Goal: Task Accomplishment & Management: Use online tool/utility

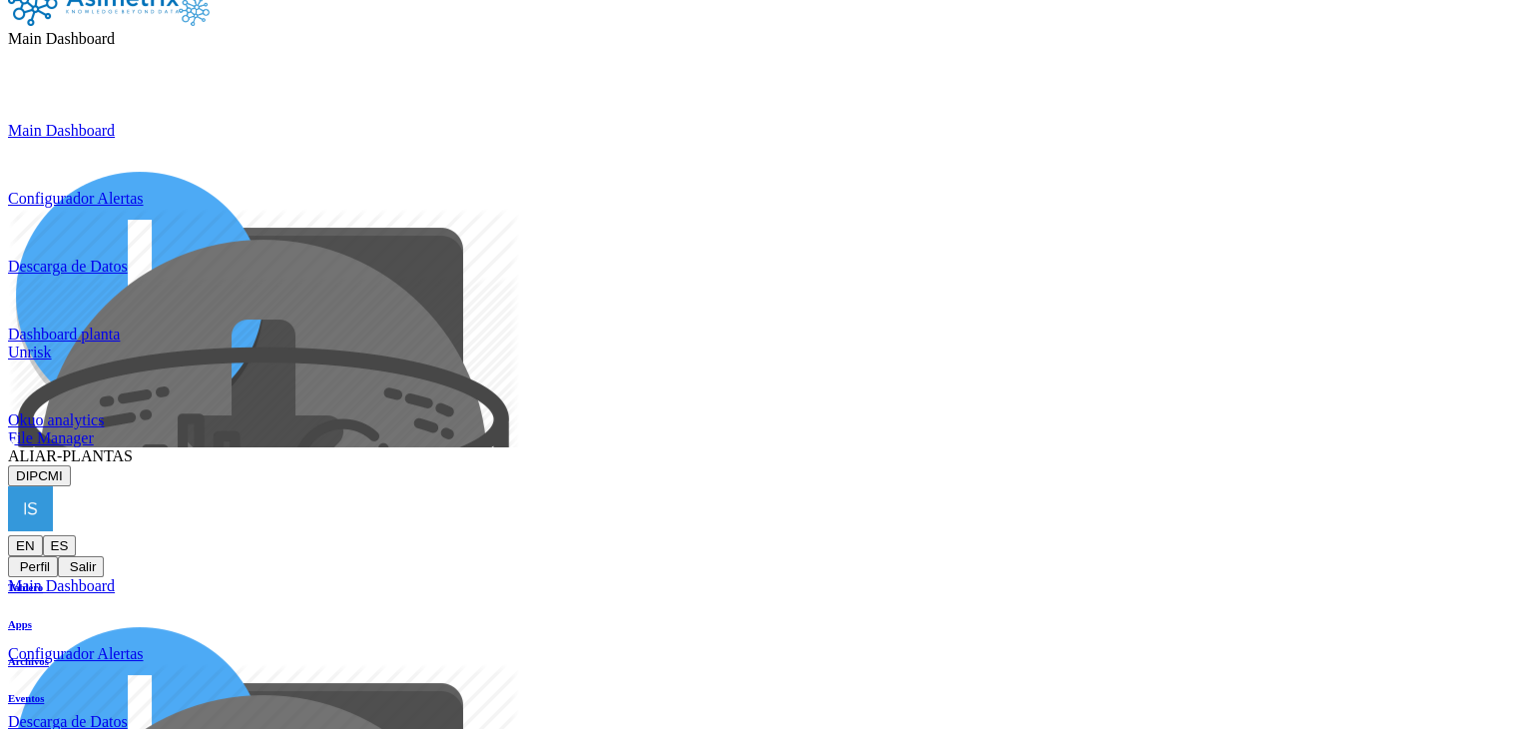
scroll to position [50, 0]
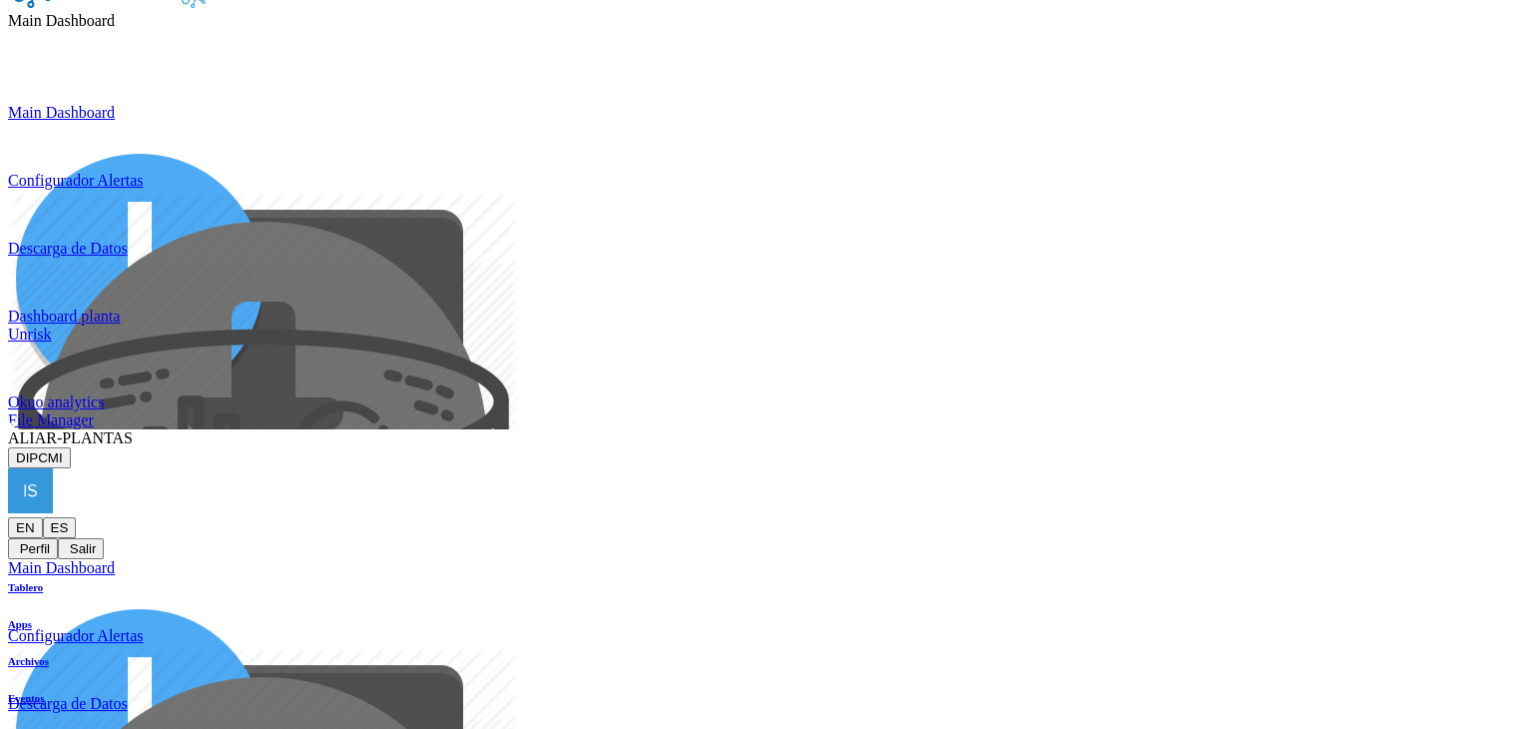
click at [133, 429] on span "ALIAR-PLANTAS" at bounding box center [70, 437] width 125 height 17
click at [71, 447] on button "DIPCMI" at bounding box center [39, 457] width 63 height 21
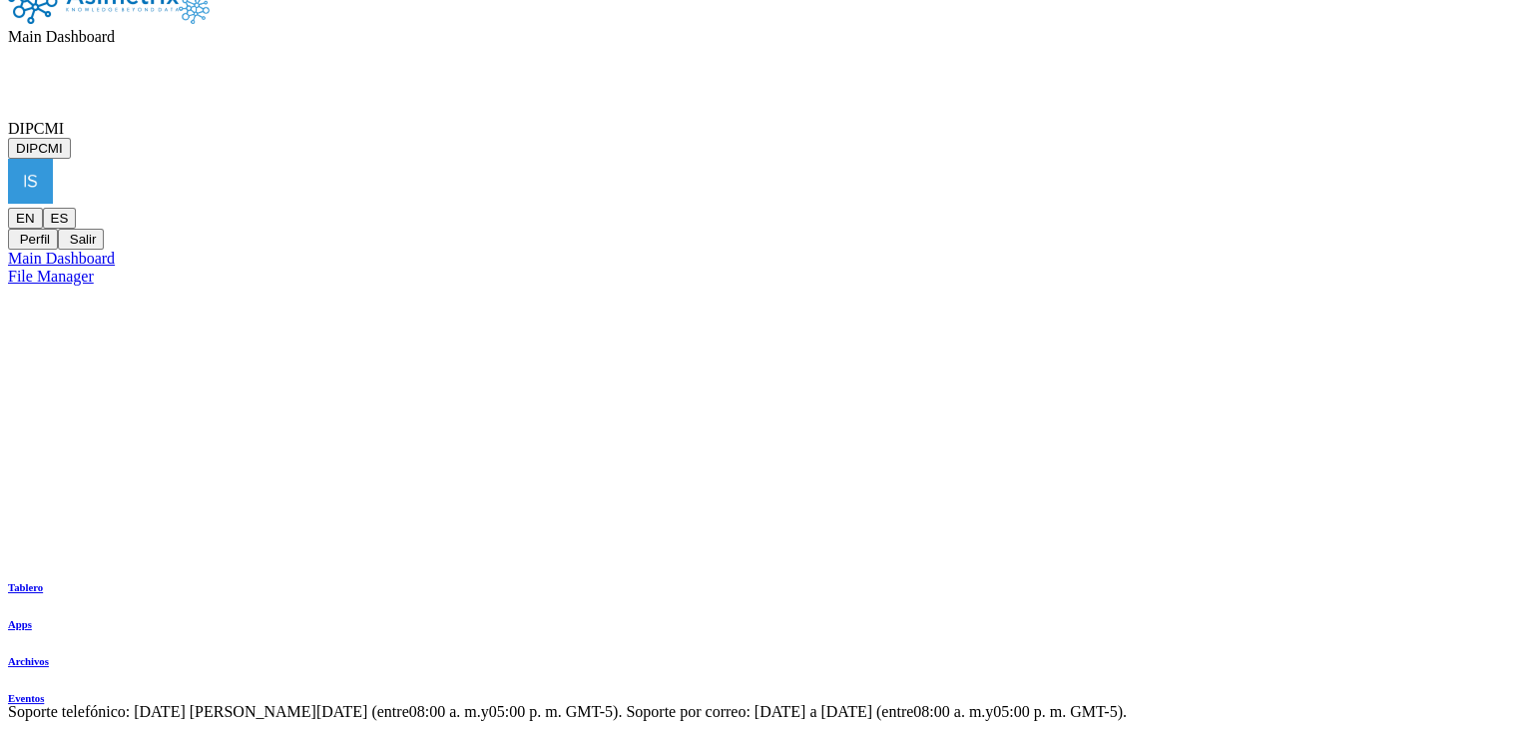
click at [64, 120] on span "DIPCMI" at bounding box center [36, 128] width 56 height 17
click at [1358, 135] on div "Main Dashboard DIPCMI DIPCMI EN ES Perfil Salir Tablero Apps Archivos Eventos M…" at bounding box center [759, 129] width 1502 height 311
click at [1162, 146] on div "Main Dashboard DIPCMI DIPCMI EN ES Perfil Salir Tablero Apps Archivos Eventos M…" at bounding box center [759, 129] width 1502 height 311
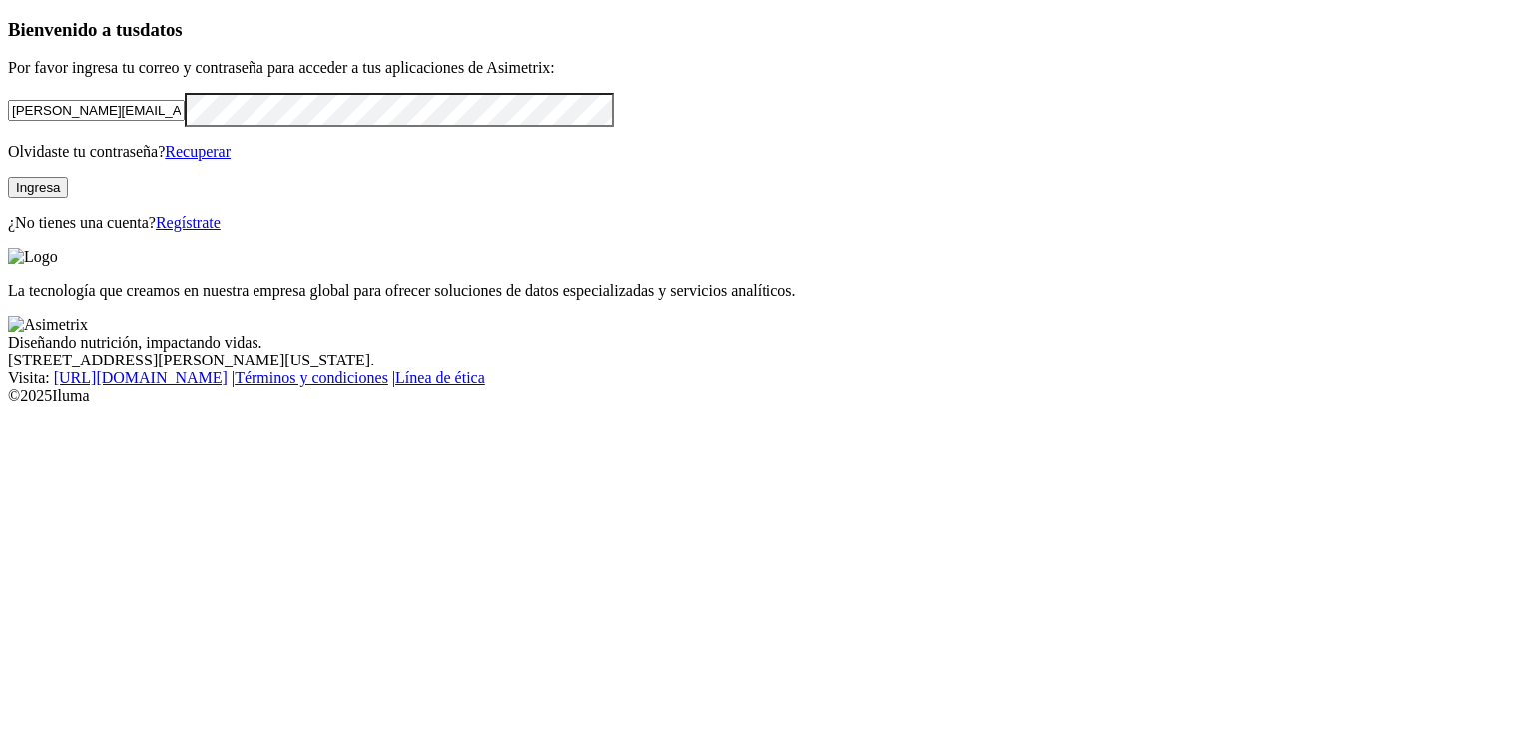
drag, startPoint x: 319, startPoint y: 232, endPoint x: 64, endPoint y: 251, distance: 256.3
click at [64, 232] on div "Bienvenido a tus datos Por favor ingresa tu correo y contraseña para acceder a …" at bounding box center [766, 125] width 1517 height 213
drag, startPoint x: 408, startPoint y: 233, endPoint x: 13, endPoint y: 257, distance: 396.0
click at [13, 232] on div "Bienvenido a tus datos Por favor ingresa tu correo y contraseña para acceder a …" at bounding box center [766, 125] width 1517 height 213
paste input "[PERSON_NAME].[PERSON_NAME]@somoscmi"
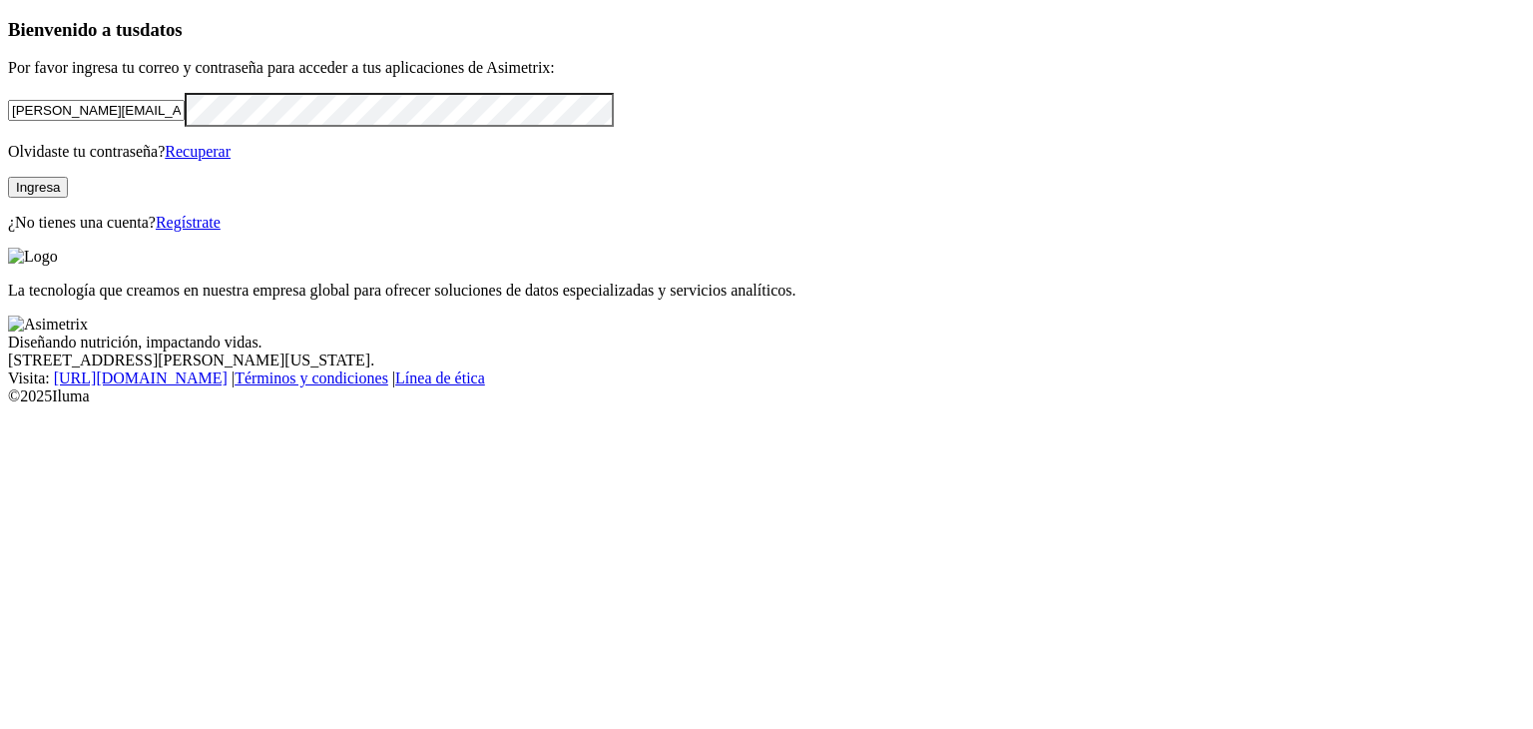
type input "[PERSON_NAME][EMAIL_ADDRESS][PERSON_NAME][DOMAIN_NAME]"
click at [21, 232] on div "Bienvenido a tus datos Por favor ingresa tu correo y contraseña para acceder a …" at bounding box center [766, 125] width 1517 height 213
click at [132, 232] on div "Bienvenido a tus datos Por favor ingresa tu correo y contraseña para acceder a …" at bounding box center [766, 125] width 1517 height 213
click at [68, 198] on button "Ingresa" at bounding box center [38, 187] width 60 height 21
drag, startPoint x: 353, startPoint y: 237, endPoint x: 28, endPoint y: 266, distance: 326.7
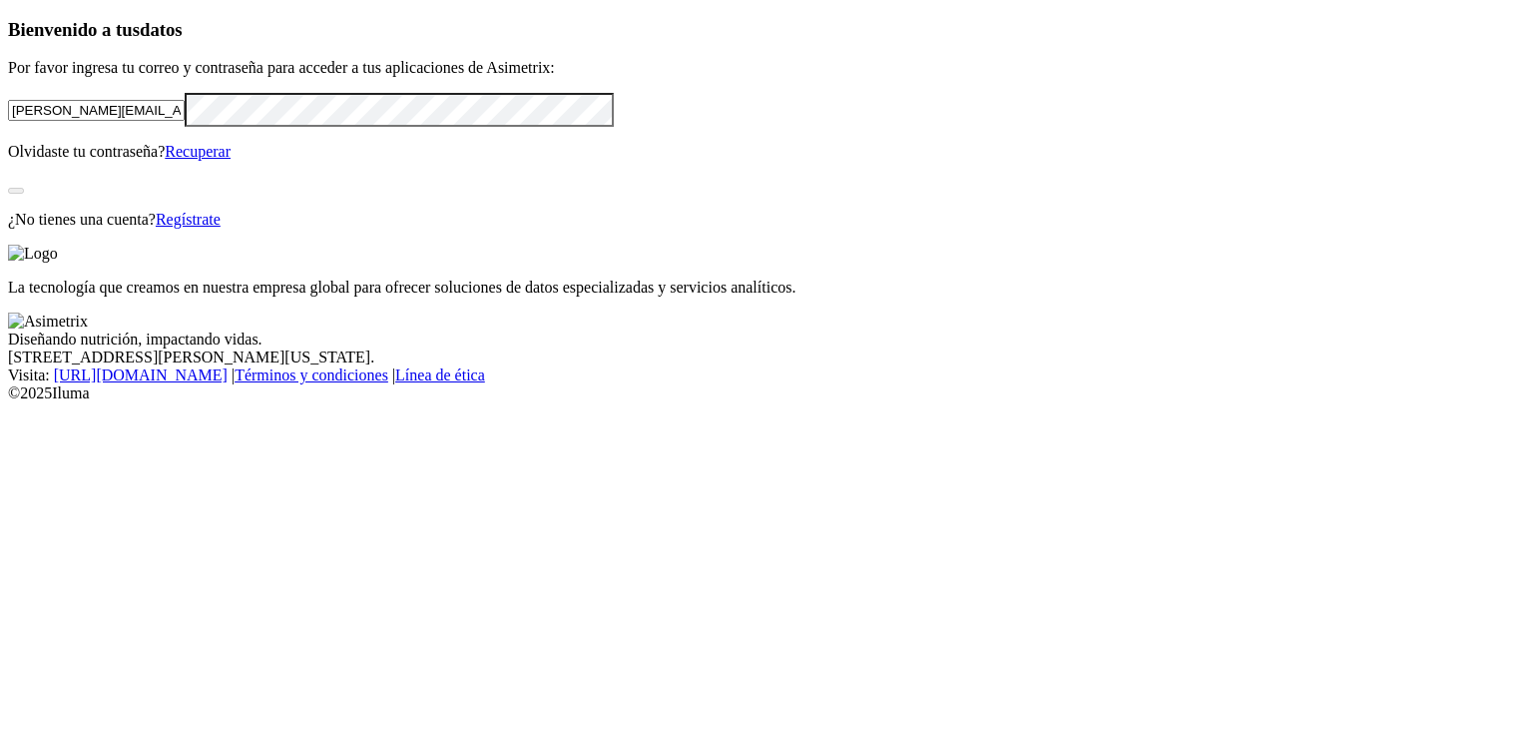
click at [28, 229] on div "Bienvenido a tus datos Por favor ingresa tu correo y contraseña para acceder a …" at bounding box center [766, 124] width 1517 height 210
